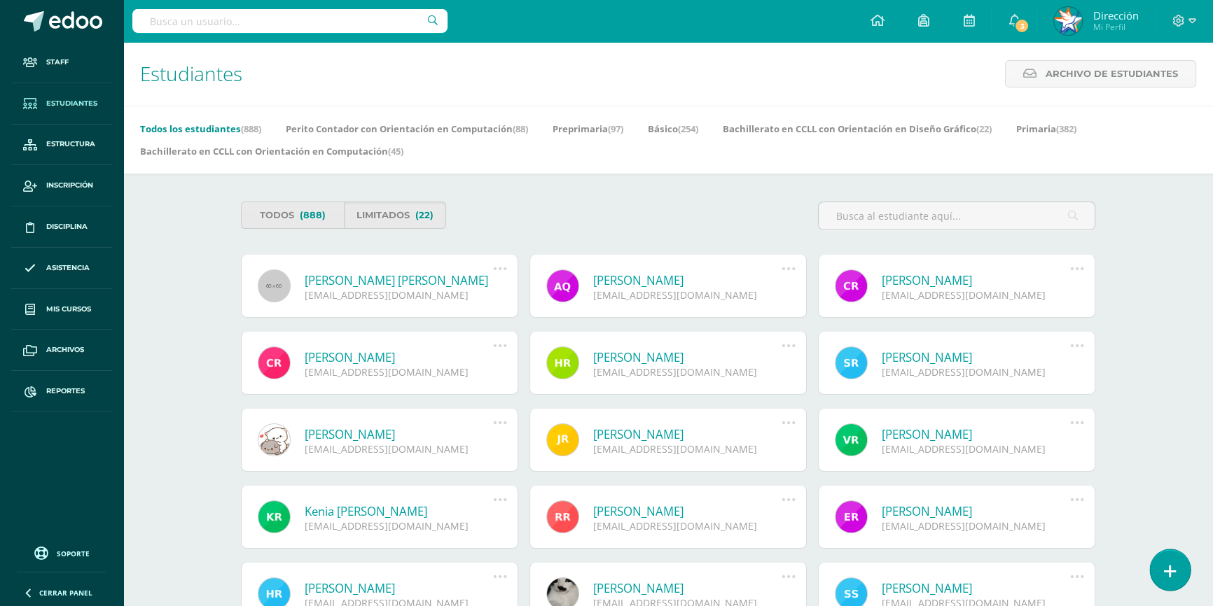
drag, startPoint x: 1164, startPoint y: 571, endPoint x: 1162, endPoint y: 562, distance: 8.7
click at [1165, 570] on icon at bounding box center [1170, 572] width 13 height 16
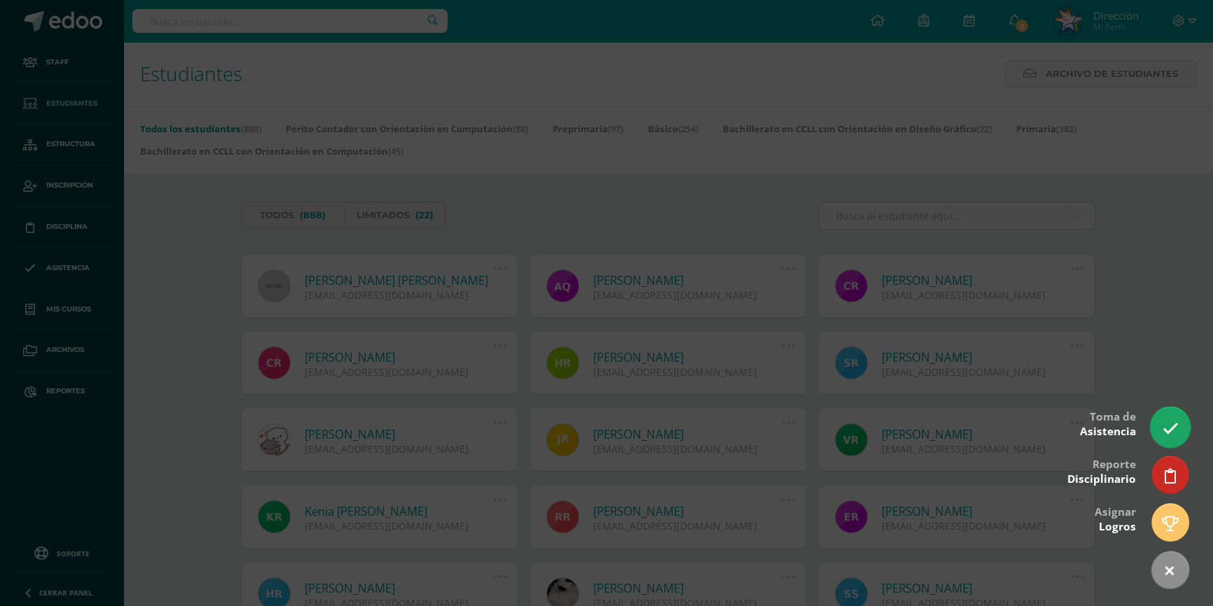
click at [1174, 429] on icon at bounding box center [1170, 429] width 16 height 16
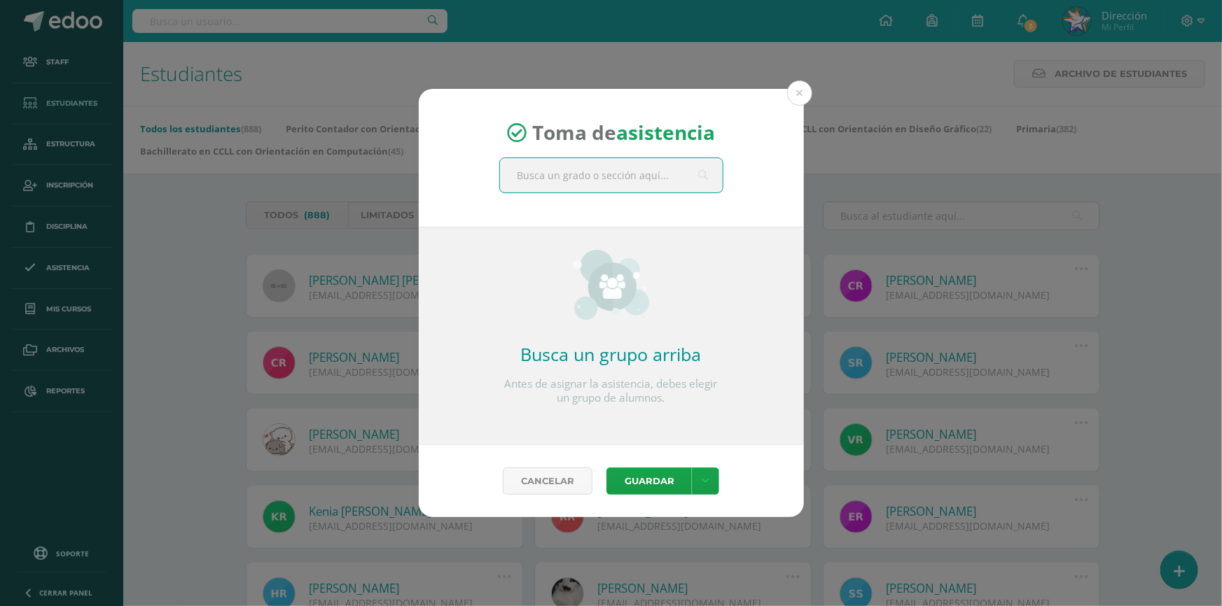
click at [674, 174] on input "text" at bounding box center [611, 175] width 223 height 34
type input "c"
type input "cuarto perito"
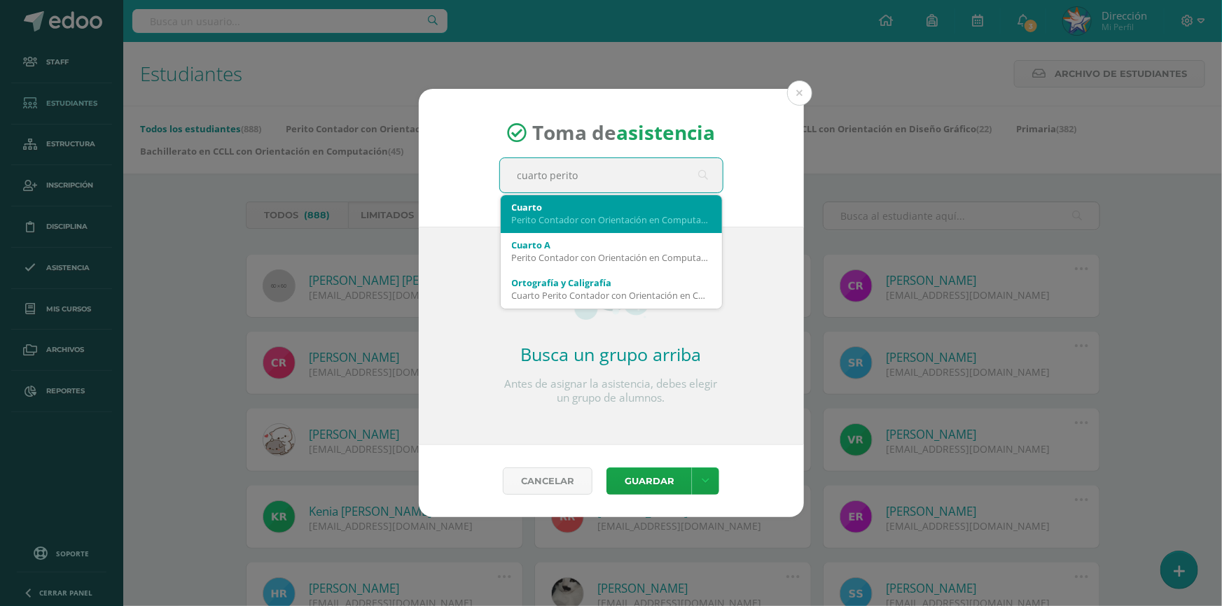
click at [651, 214] on div "Perito Contador con Orientación en Computación" at bounding box center [611, 220] width 199 height 13
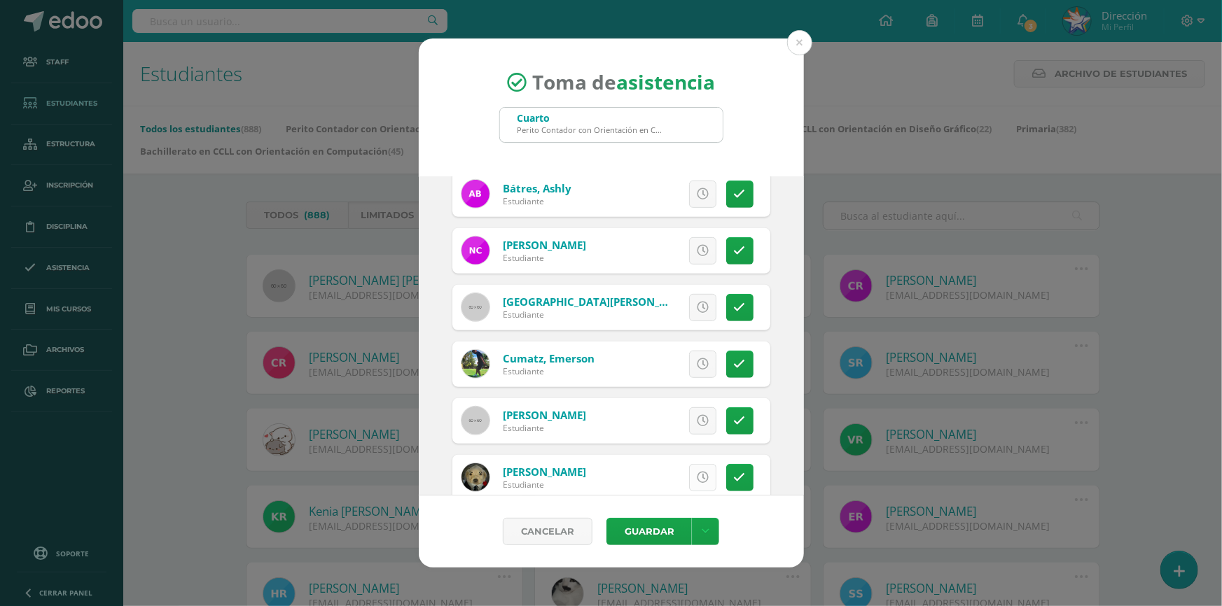
scroll to position [445, 0]
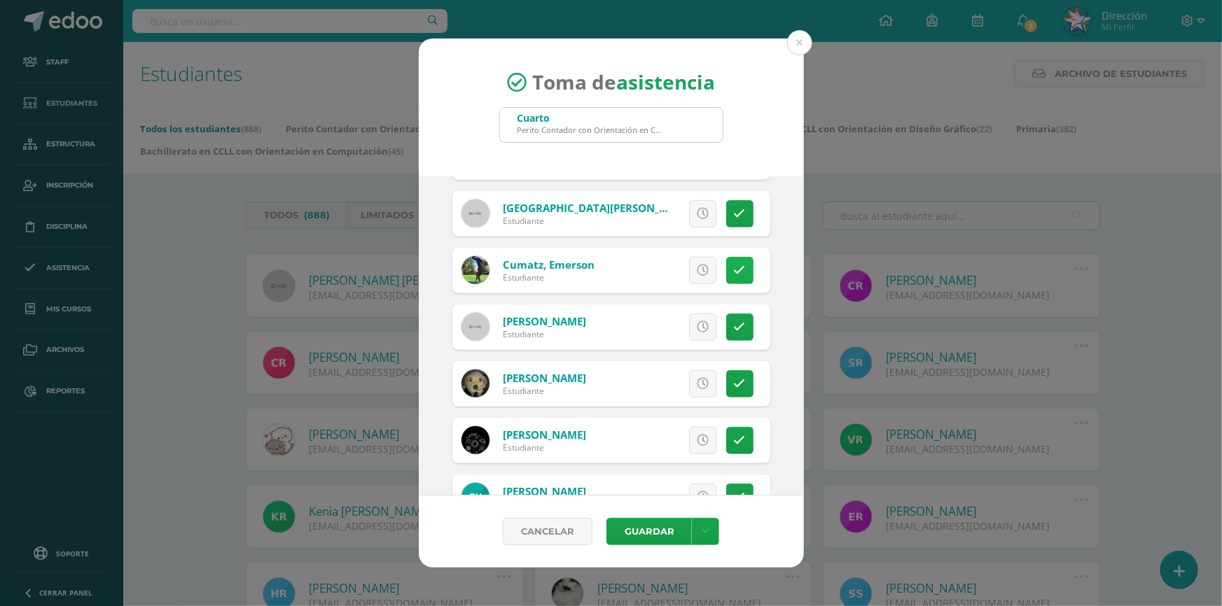
click at [734, 269] on icon at bounding box center [740, 271] width 12 height 12
click at [660, 539] on button "Guardar" at bounding box center [648, 531] width 85 height 27
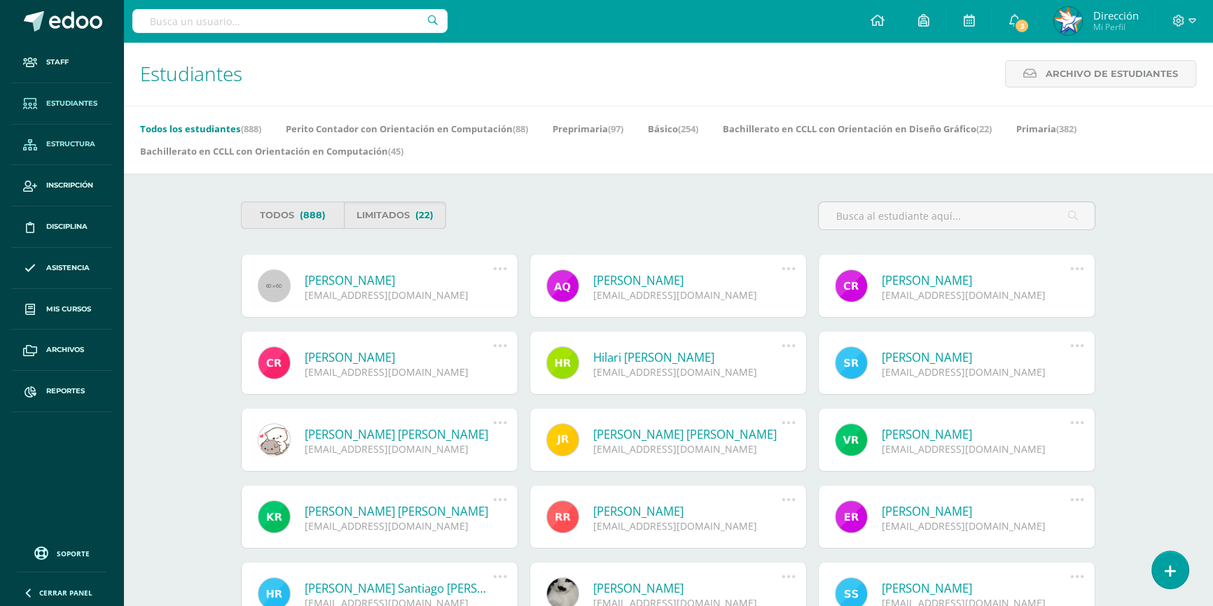
click at [78, 139] on span "Estructura" at bounding box center [70, 144] width 49 height 11
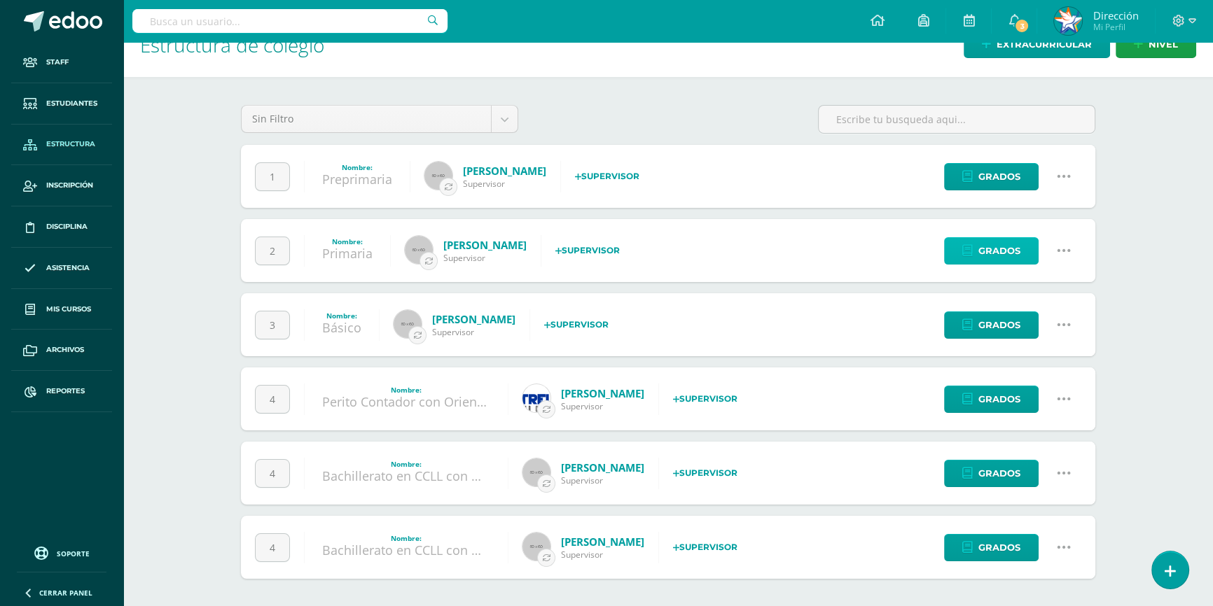
click at [991, 256] on span "Grados" at bounding box center [999, 251] width 42 height 26
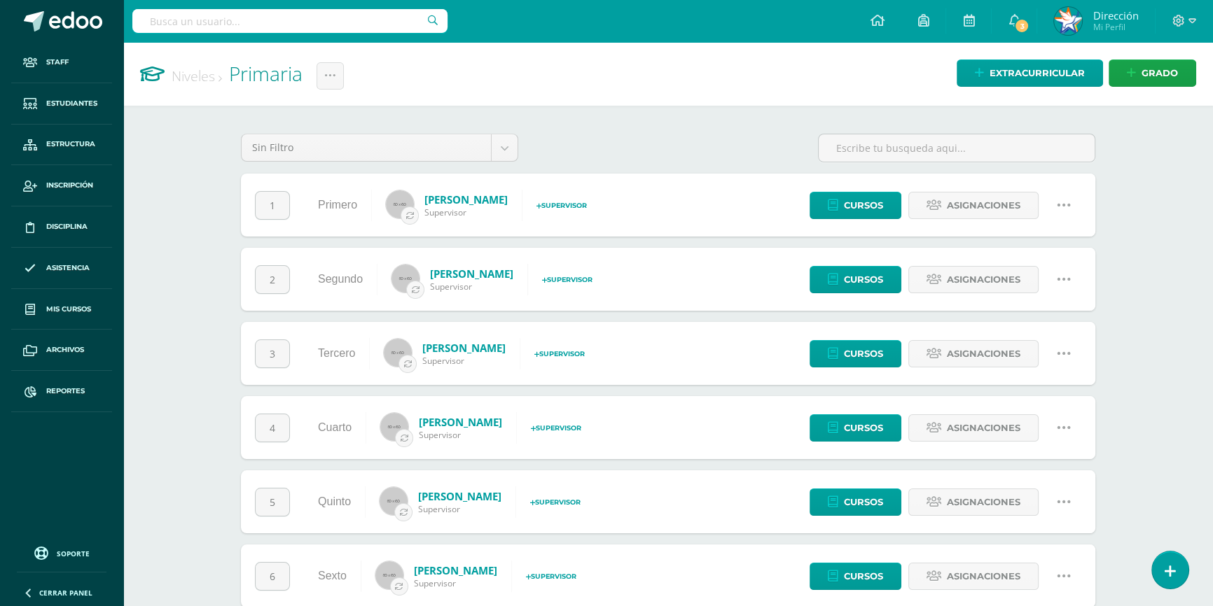
click at [1063, 280] on icon at bounding box center [1063, 279] width 15 height 15
click at [1039, 348] on link "Configuración" at bounding box center [1036, 351] width 124 height 22
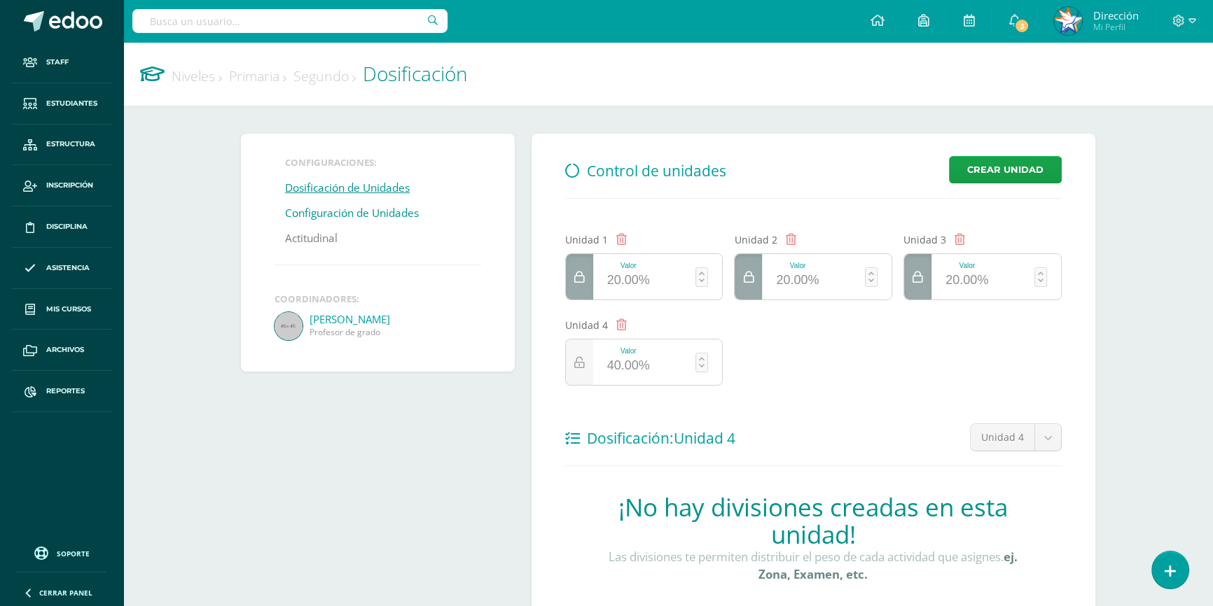
click at [351, 216] on link "Configuración de Unidades" at bounding box center [352, 213] width 134 height 25
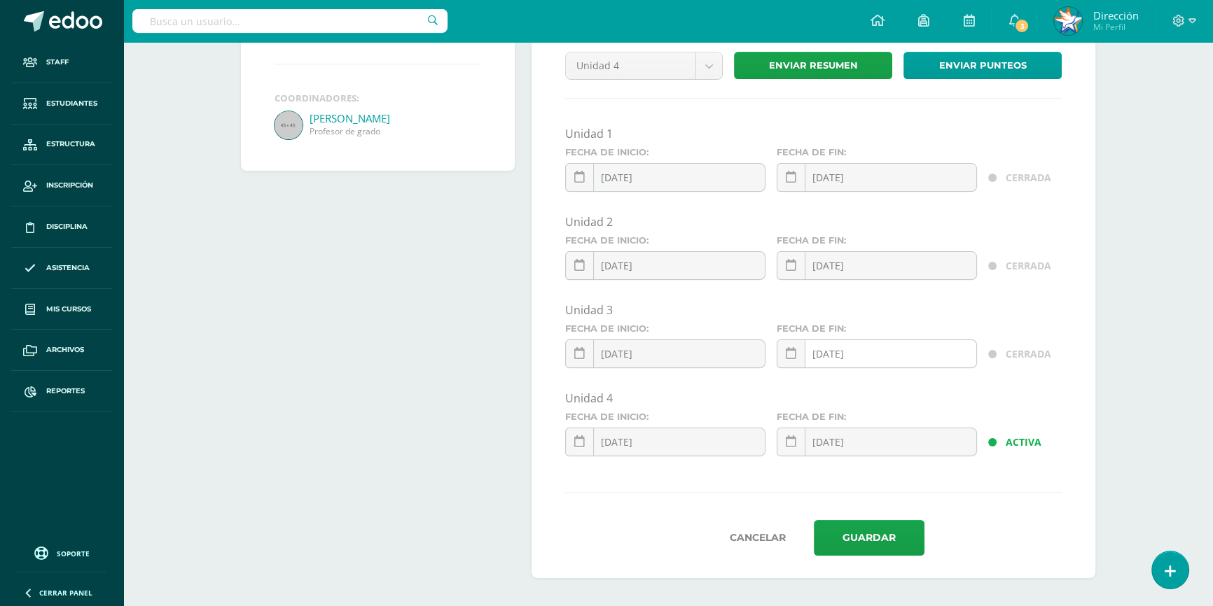
click at [873, 354] on div "2025-08-02 August, 2025 Mo Tu We Th Fr Sa Su 28 29 30 31 1 2 3 4 5 6 7 8 9 10 1…" at bounding box center [877, 360] width 200 height 40
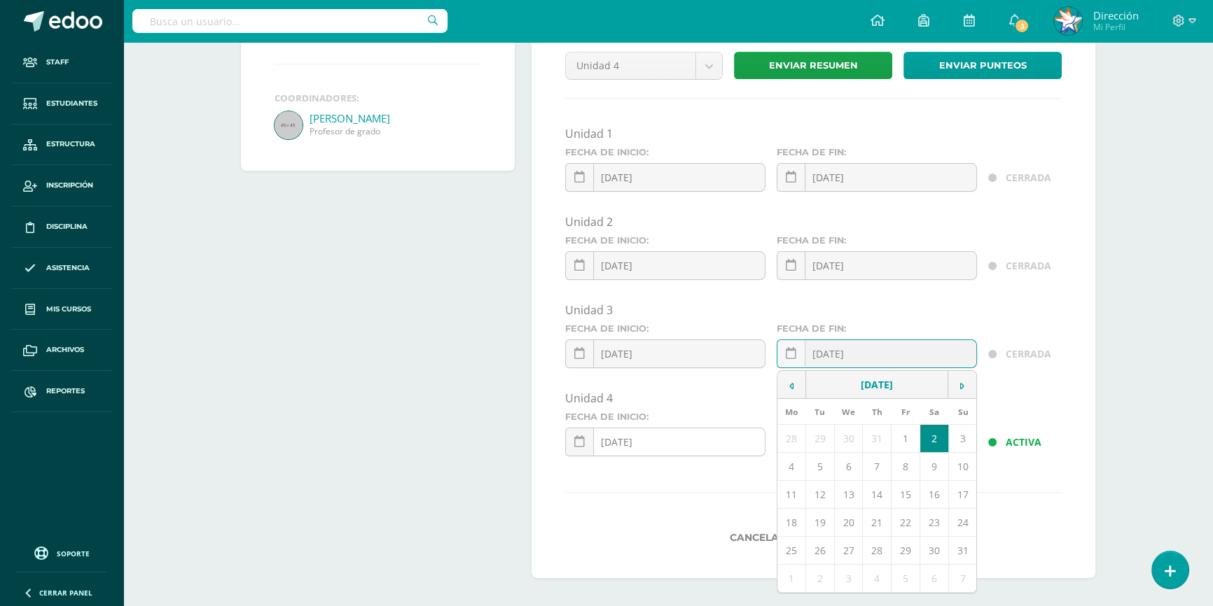
type input "[DATE]"
click at [681, 441] on div "2025-08-02 August, 2025 Mo Tu We Th Fr Sa Su 28 29 30 31 1 2 3 4 5 6 7 8 9 10 1…" at bounding box center [665, 448] width 200 height 40
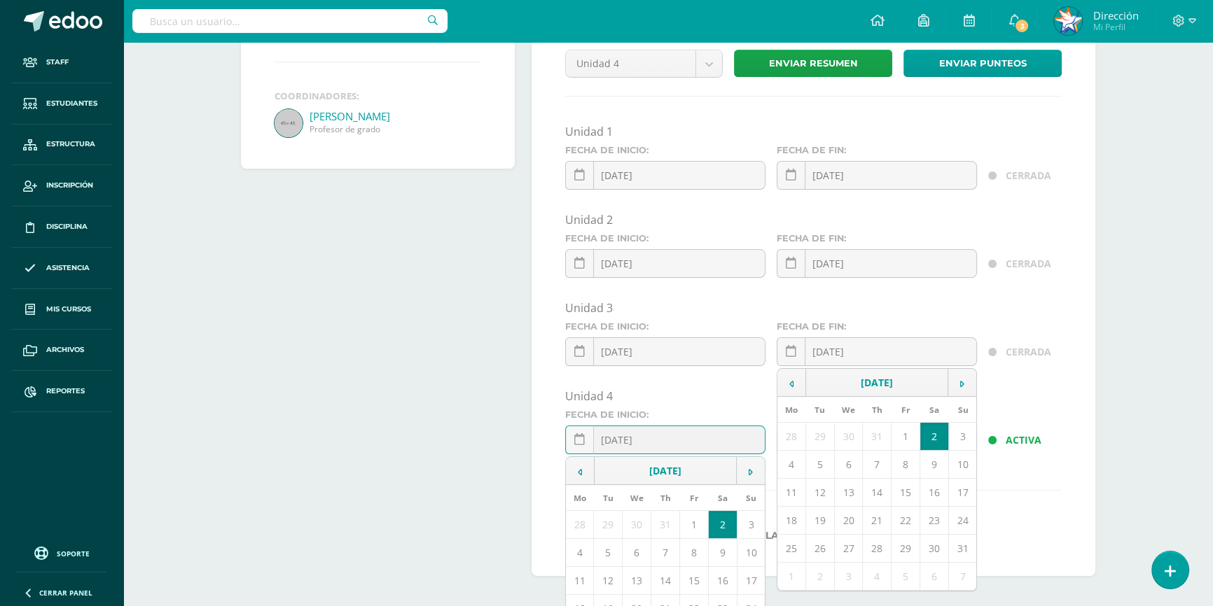
type input "[DATE]"
click at [693, 401] on div "Unidad 4" at bounding box center [813, 396] width 497 height 15
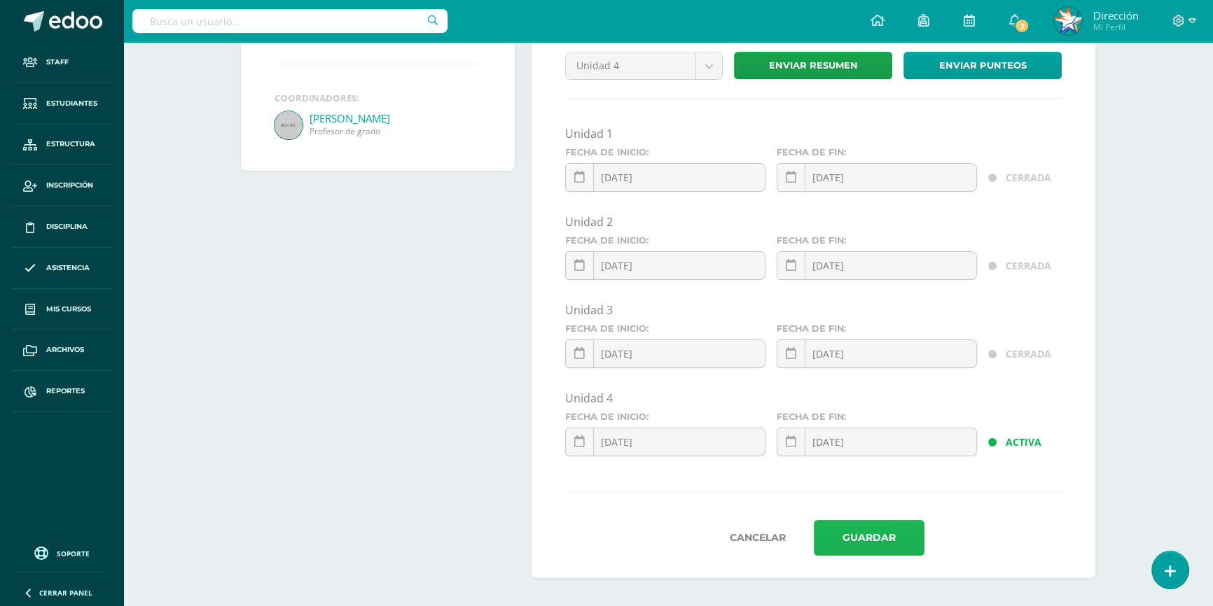
click at [880, 532] on button "Guardar" at bounding box center [869, 538] width 111 height 36
